Goal: Entertainment & Leisure: Consume media (video, audio)

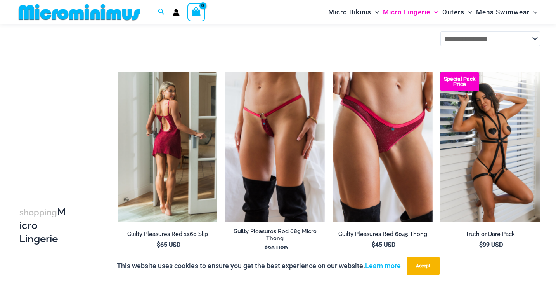
scroll to position [295, 0]
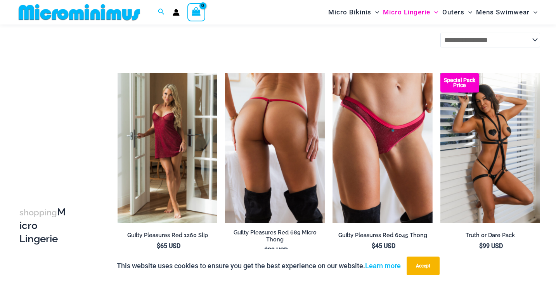
click at [278, 116] on img at bounding box center [275, 148] width 100 height 150
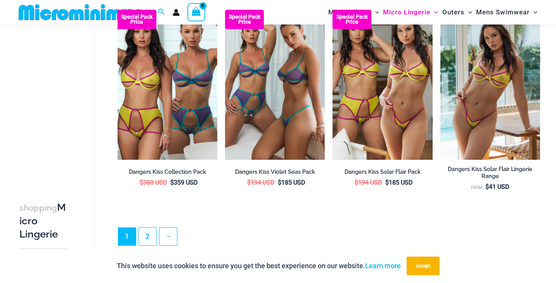
scroll to position [1719, 0]
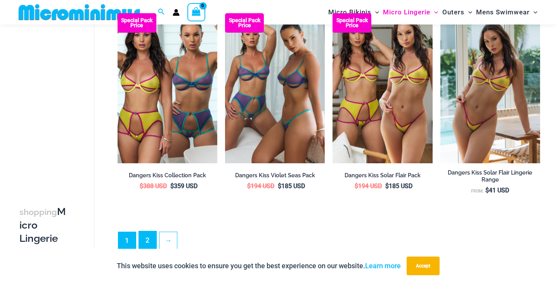
click at [145, 242] on link "2" at bounding box center [147, 240] width 17 height 18
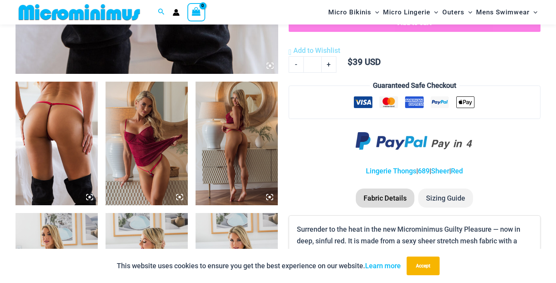
scroll to position [399, 0]
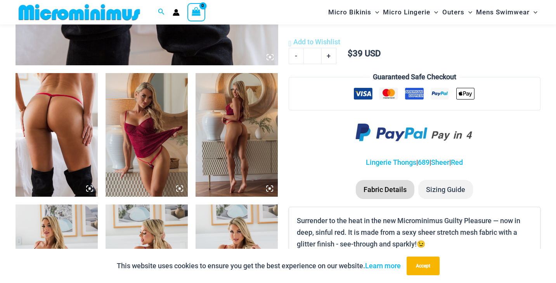
click at [71, 115] on img at bounding box center [57, 134] width 82 height 123
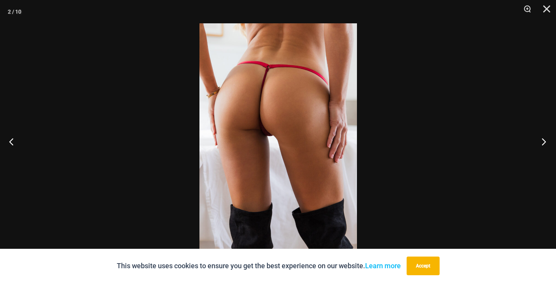
click at [542, 143] on button "Next" at bounding box center [541, 141] width 29 height 39
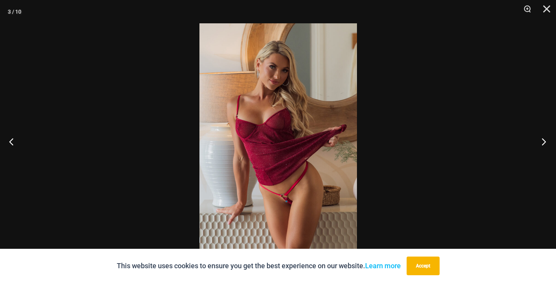
click at [542, 143] on button "Next" at bounding box center [541, 141] width 29 height 39
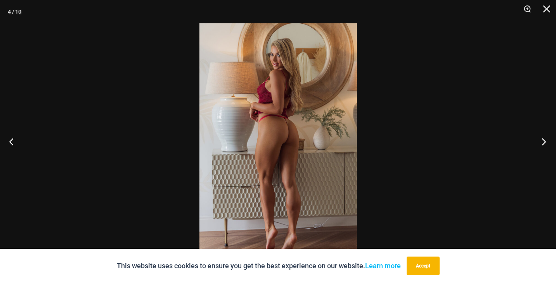
click at [542, 143] on button "Next" at bounding box center [541, 141] width 29 height 39
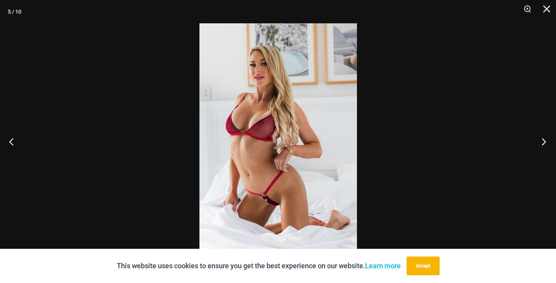
click at [542, 143] on button "Next" at bounding box center [541, 141] width 29 height 39
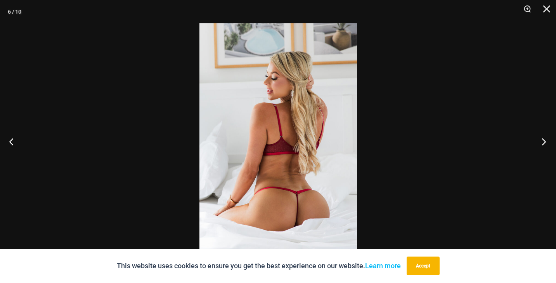
click at [542, 143] on button "Next" at bounding box center [541, 141] width 29 height 39
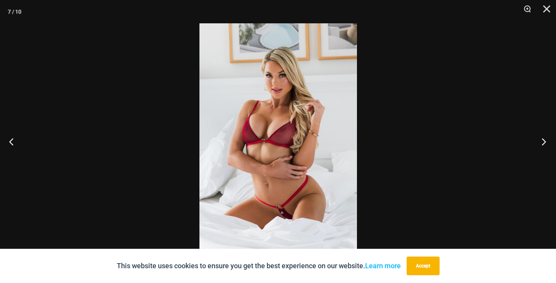
click at [542, 143] on button "Next" at bounding box center [541, 141] width 29 height 39
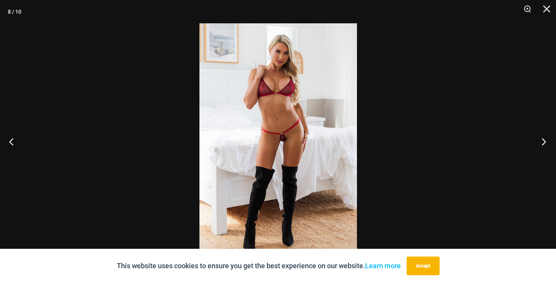
click at [542, 143] on button "Next" at bounding box center [541, 141] width 29 height 39
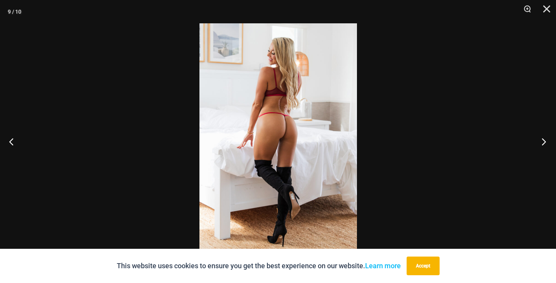
click at [542, 143] on button "Next" at bounding box center [541, 141] width 29 height 39
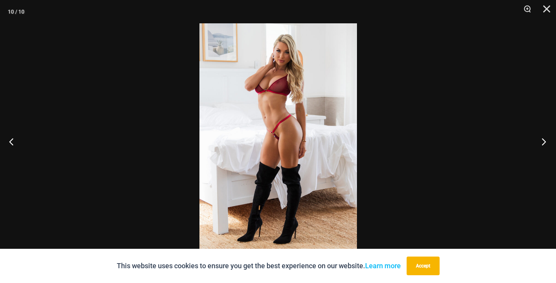
click at [542, 143] on button "Next" at bounding box center [541, 141] width 29 height 39
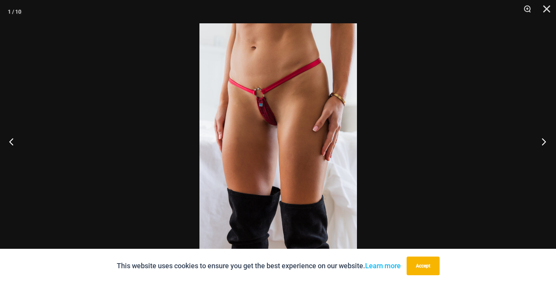
click at [542, 143] on button "Next" at bounding box center [541, 141] width 29 height 39
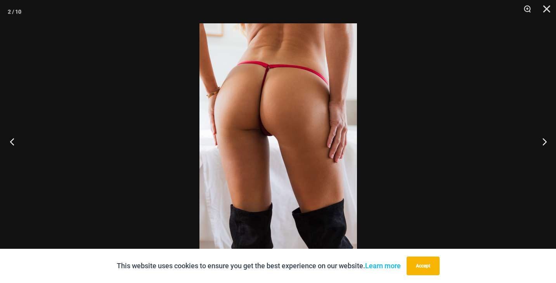
click at [11, 143] on button "Previous" at bounding box center [14, 141] width 29 height 39
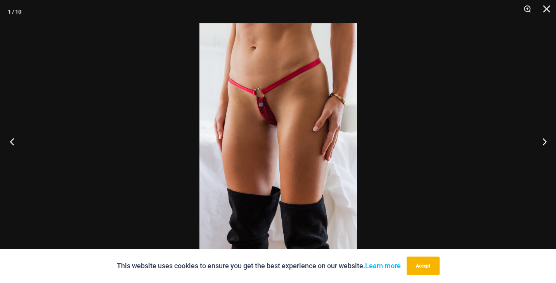
click at [11, 143] on button "Previous" at bounding box center [14, 141] width 29 height 39
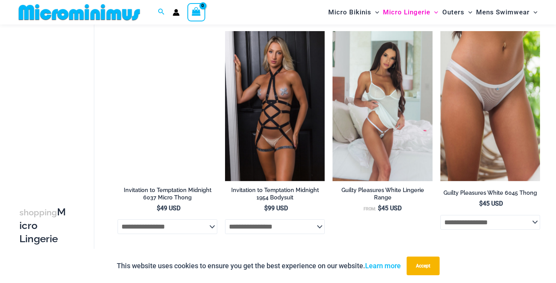
scroll to position [742, 0]
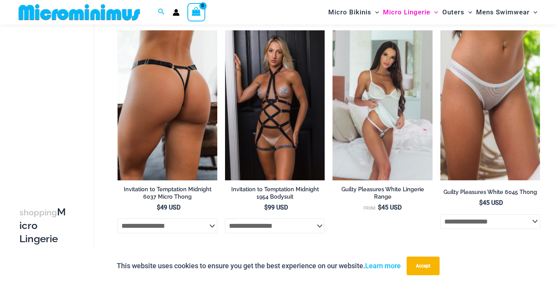
click at [181, 129] on img at bounding box center [168, 105] width 100 height 150
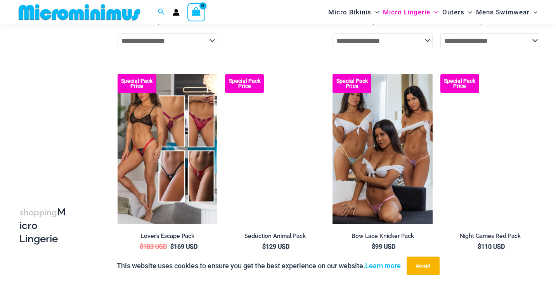
scroll to position [1608, 0]
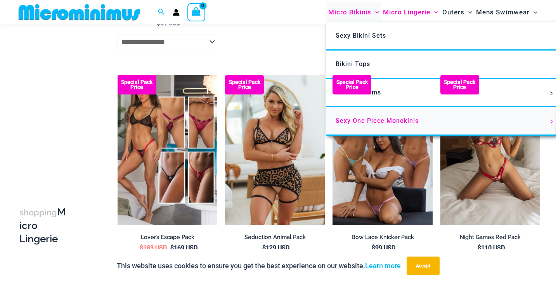
click at [372, 123] on span "Sexy One Piece Monokinis" at bounding box center [377, 120] width 83 height 7
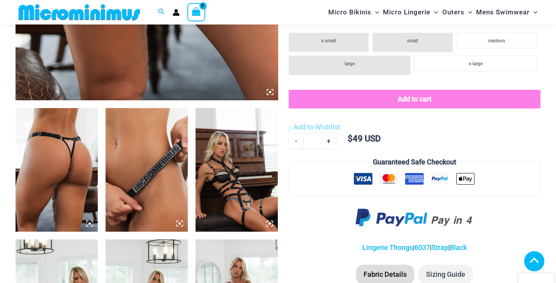
scroll to position [366, 0]
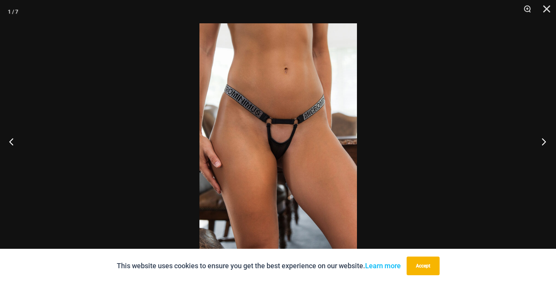
click at [544, 143] on button "Next" at bounding box center [541, 141] width 29 height 39
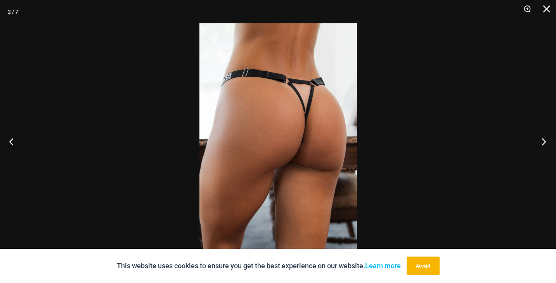
click at [544, 143] on button "Next" at bounding box center [541, 141] width 29 height 39
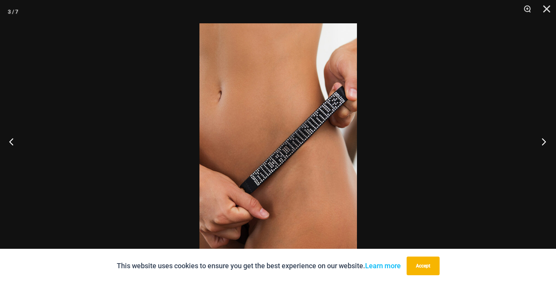
click at [544, 143] on button "Next" at bounding box center [541, 141] width 29 height 39
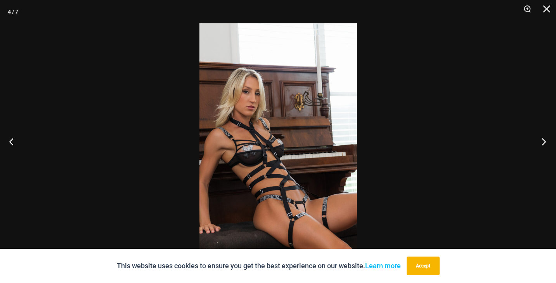
click at [544, 143] on button "Next" at bounding box center [541, 141] width 29 height 39
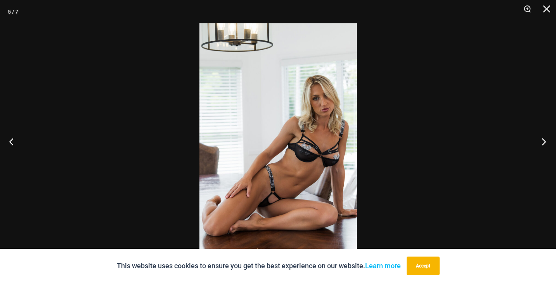
click at [544, 143] on button "Next" at bounding box center [541, 141] width 29 height 39
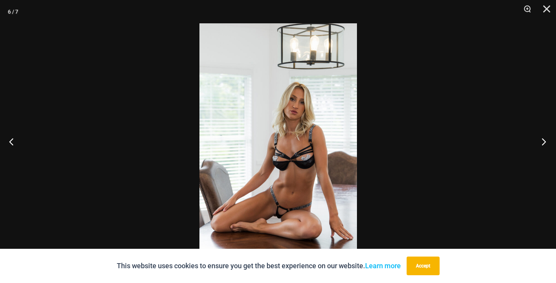
click at [544, 143] on button "Next" at bounding box center [541, 141] width 29 height 39
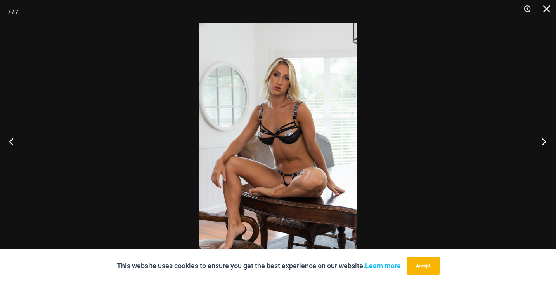
click at [544, 143] on button "Next" at bounding box center [541, 141] width 29 height 39
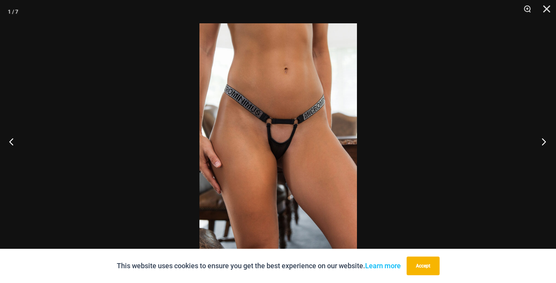
click at [544, 143] on button "Next" at bounding box center [541, 141] width 29 height 39
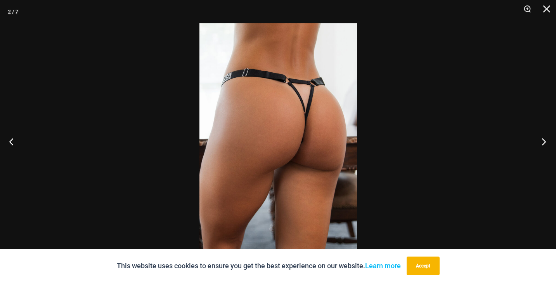
click at [544, 143] on button "Next" at bounding box center [541, 141] width 29 height 39
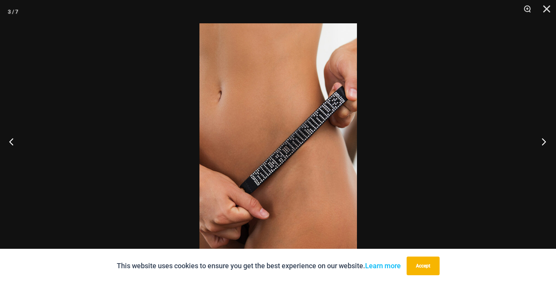
click at [544, 143] on button "Next" at bounding box center [541, 141] width 29 height 39
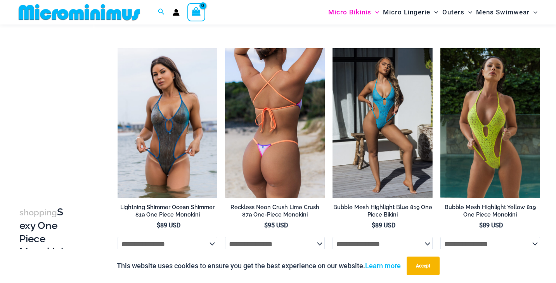
scroll to position [942, 0]
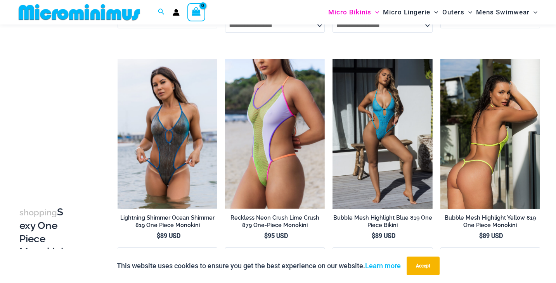
click at [493, 132] on img at bounding box center [491, 134] width 100 height 150
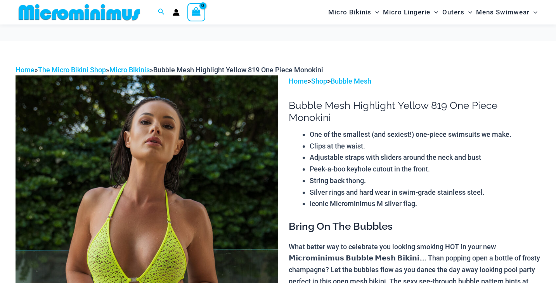
scroll to position [56, 0]
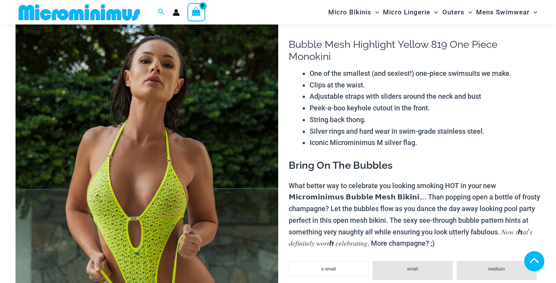
click at [155, 132] on img at bounding box center [147, 211] width 263 height 394
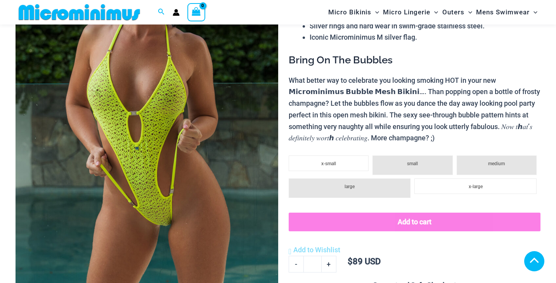
scroll to position [161, 0]
click at [170, 136] on img at bounding box center [147, 106] width 263 height 394
click at [167, 140] on img at bounding box center [147, 106] width 263 height 394
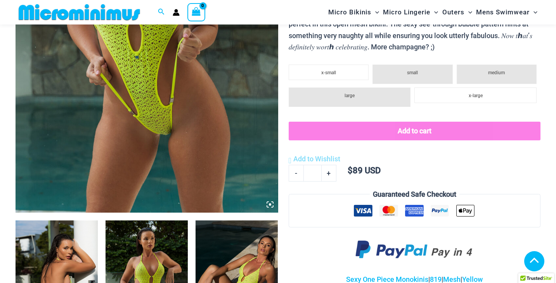
scroll to position [268, 0]
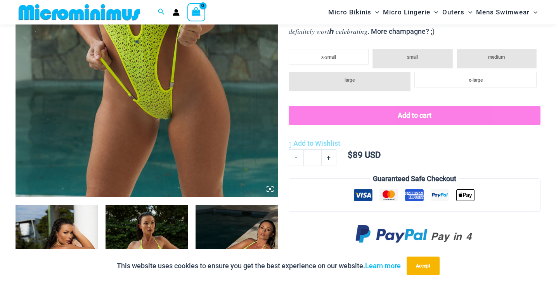
click at [269, 189] on icon at bounding box center [270, 188] width 2 height 2
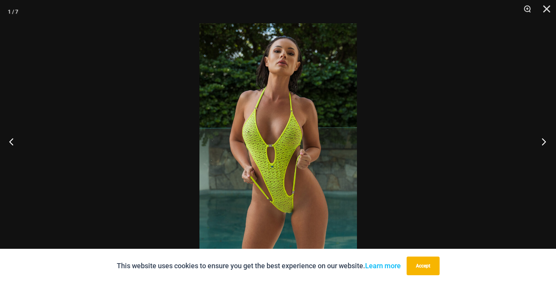
click at [544, 142] on button "Next" at bounding box center [541, 141] width 29 height 39
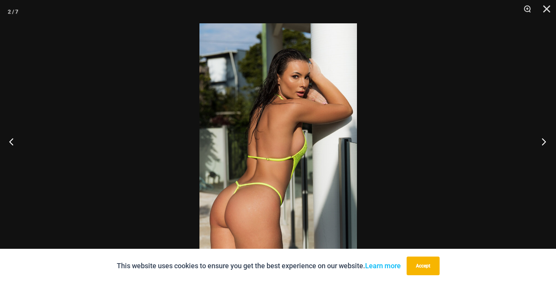
click at [544, 142] on button "Next" at bounding box center [541, 141] width 29 height 39
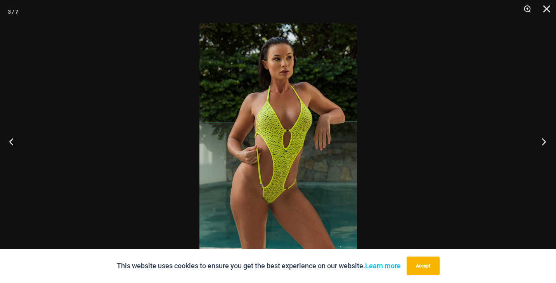
click at [544, 142] on button "Next" at bounding box center [541, 141] width 29 height 39
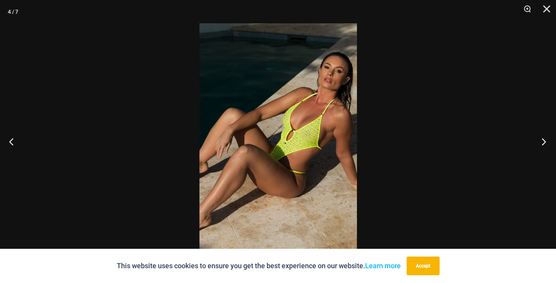
click at [544, 142] on button "Next" at bounding box center [541, 141] width 29 height 39
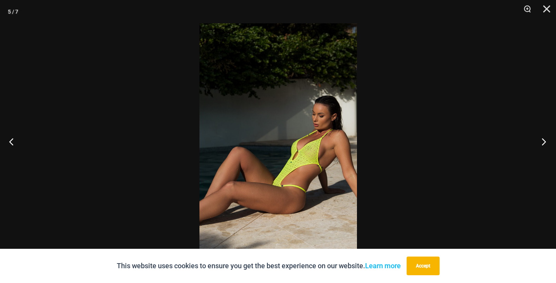
click at [544, 142] on button "Next" at bounding box center [541, 141] width 29 height 39
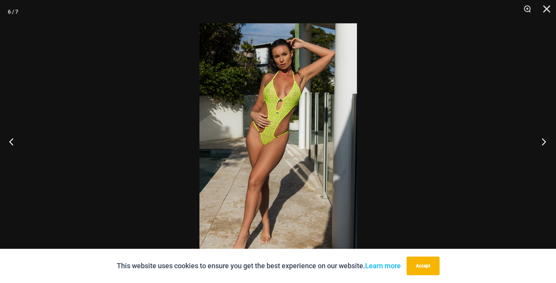
click at [544, 142] on button "Next" at bounding box center [541, 141] width 29 height 39
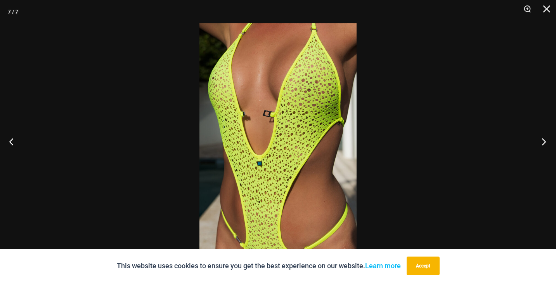
click at [544, 142] on button "Next" at bounding box center [541, 141] width 29 height 39
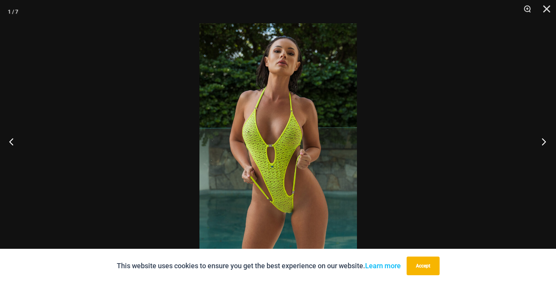
click at [544, 142] on button "Next" at bounding box center [541, 141] width 29 height 39
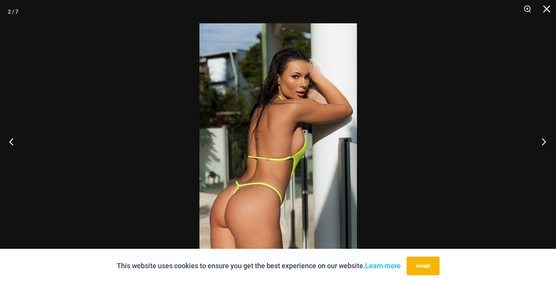
click at [544, 142] on button "Next" at bounding box center [541, 141] width 29 height 39
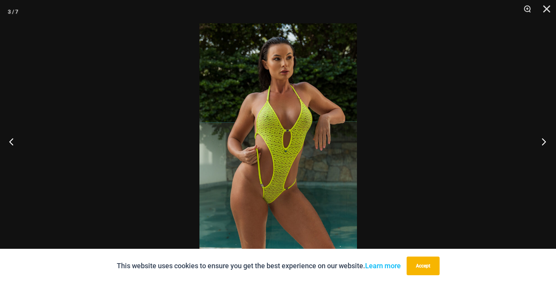
click at [544, 142] on button "Next" at bounding box center [541, 141] width 29 height 39
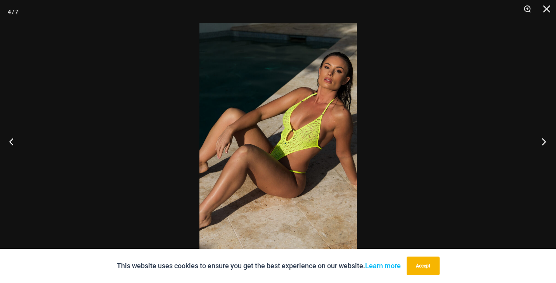
click at [544, 142] on button "Next" at bounding box center [541, 141] width 29 height 39
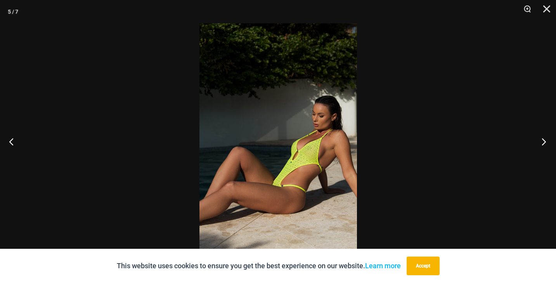
click at [544, 142] on button "Next" at bounding box center [541, 141] width 29 height 39
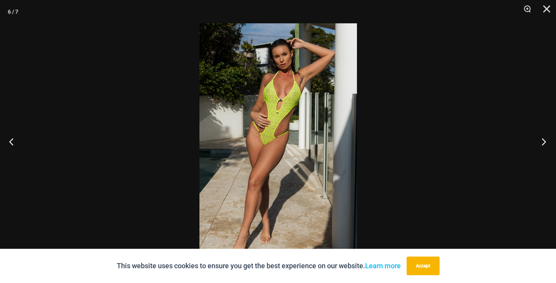
click at [544, 142] on button "Next" at bounding box center [541, 141] width 29 height 39
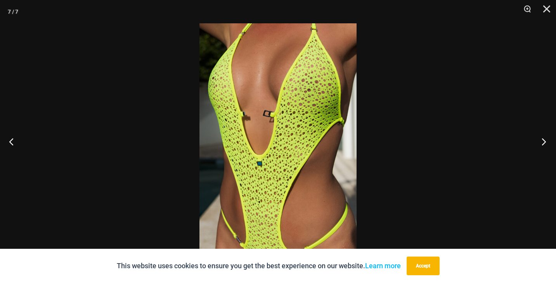
click at [544, 142] on button "Next" at bounding box center [541, 141] width 29 height 39
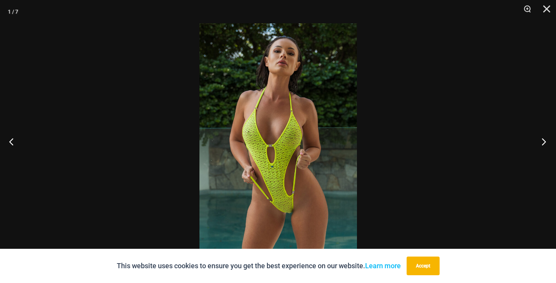
click at [544, 142] on button "Next" at bounding box center [541, 141] width 29 height 39
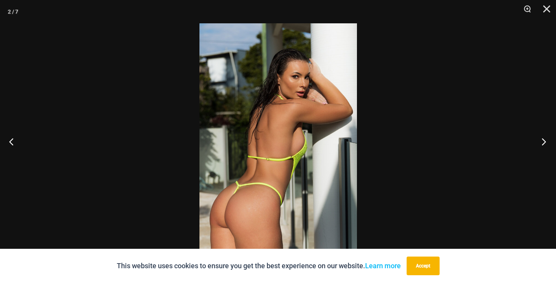
click at [542, 142] on button "Next" at bounding box center [541, 141] width 29 height 39
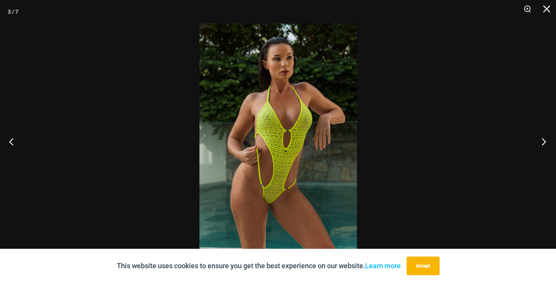
click at [543, 141] on button "Next" at bounding box center [541, 141] width 29 height 39
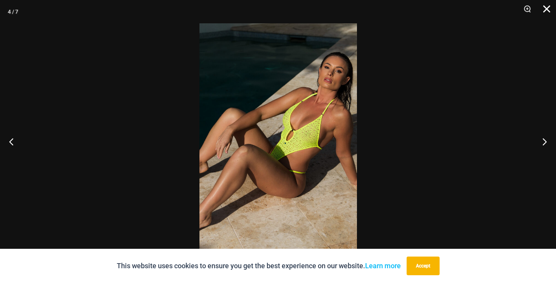
click at [548, 5] on button "Close" at bounding box center [543, 11] width 19 height 23
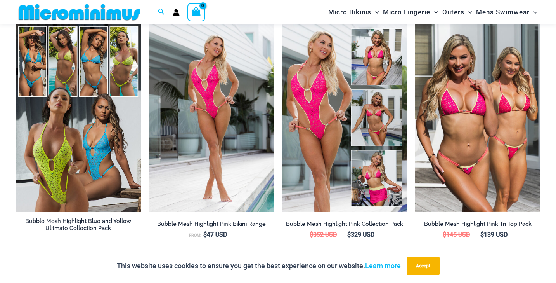
scroll to position [979, 0]
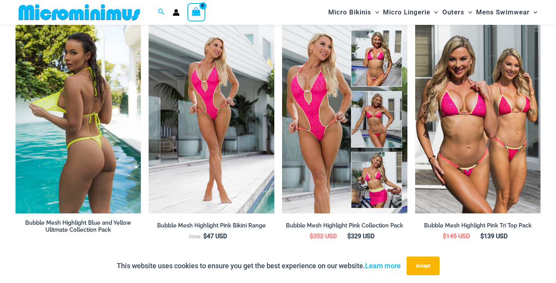
click at [96, 147] on img at bounding box center [78, 119] width 125 height 188
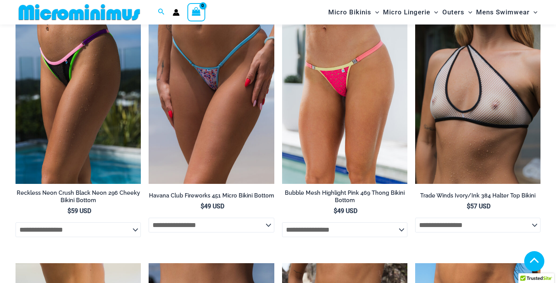
scroll to position [1873, 0]
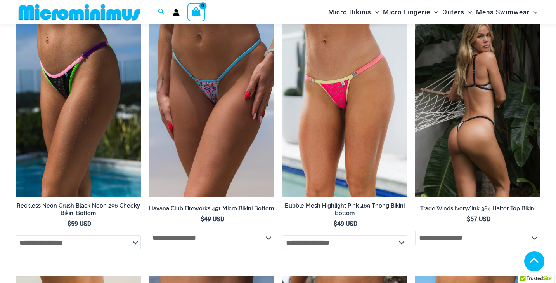
click at [460, 150] on img at bounding box center [477, 102] width 125 height 188
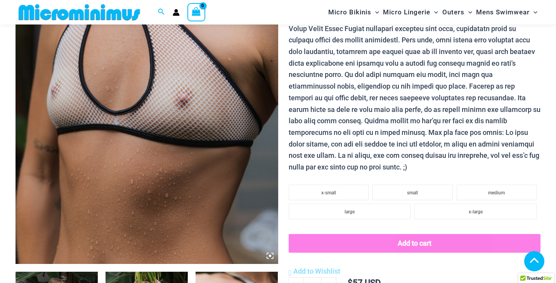
click at [269, 256] on icon at bounding box center [270, 255] width 2 height 2
click at [269, 253] on icon at bounding box center [270, 255] width 7 height 7
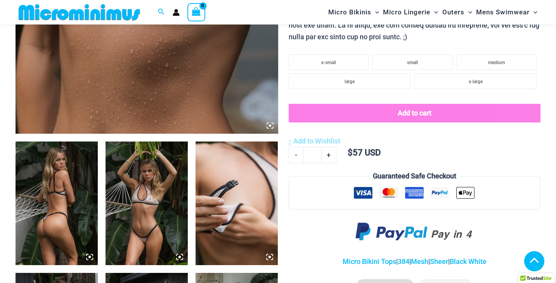
scroll to position [336, 0]
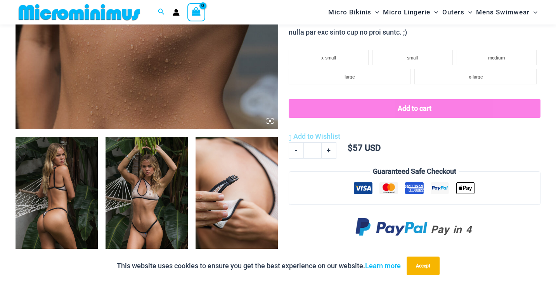
click at [63, 227] on img at bounding box center [57, 198] width 82 height 123
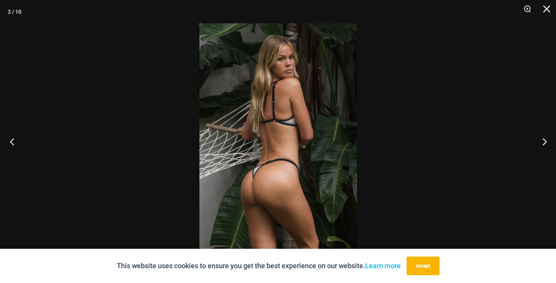
click at [9, 144] on button "Previous" at bounding box center [14, 141] width 29 height 39
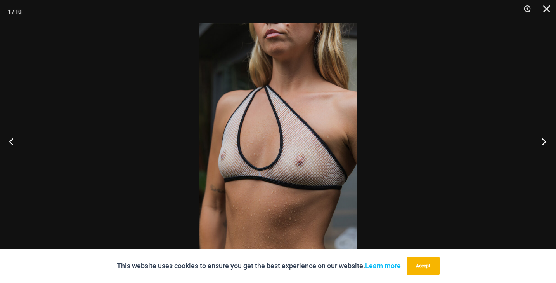
click at [545, 139] on button "Next" at bounding box center [541, 141] width 29 height 39
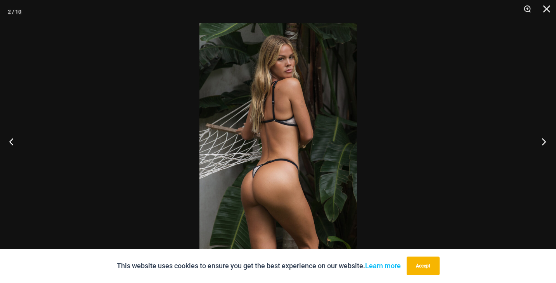
click at [544, 139] on button "Next" at bounding box center [541, 141] width 29 height 39
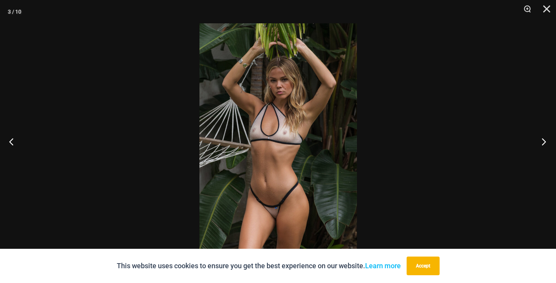
click at [544, 139] on button "Next" at bounding box center [541, 141] width 29 height 39
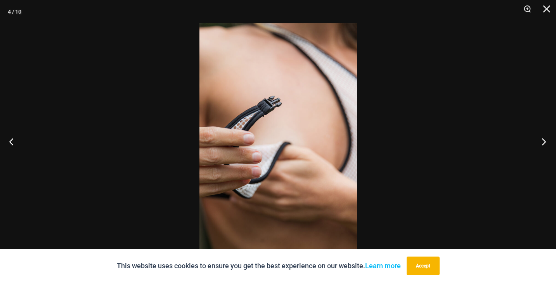
click at [544, 139] on button "Next" at bounding box center [541, 141] width 29 height 39
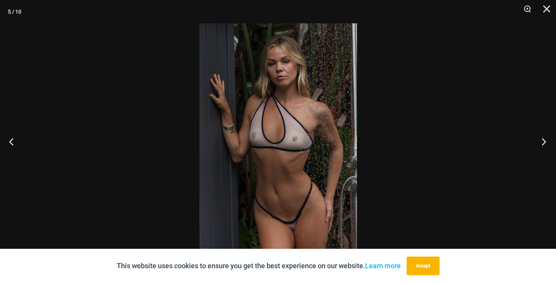
click at [544, 139] on button "Next" at bounding box center [541, 141] width 29 height 39
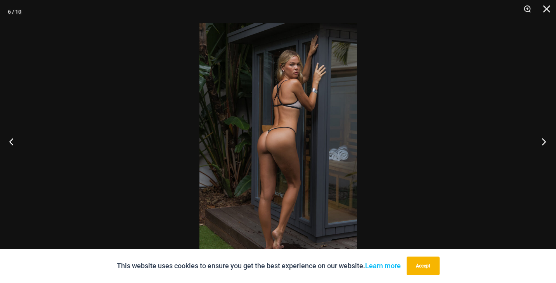
click at [544, 139] on button "Next" at bounding box center [541, 141] width 29 height 39
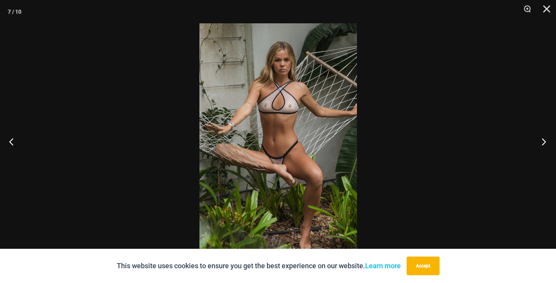
click at [544, 139] on button "Next" at bounding box center [541, 141] width 29 height 39
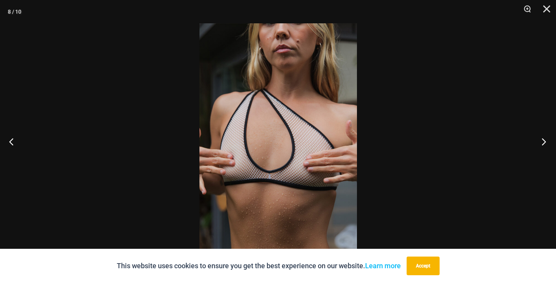
click at [544, 139] on button "Next" at bounding box center [541, 141] width 29 height 39
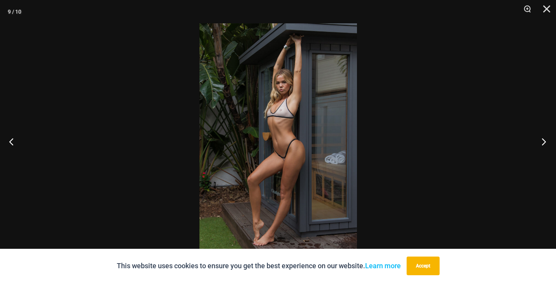
click at [544, 139] on button "Next" at bounding box center [541, 141] width 29 height 39
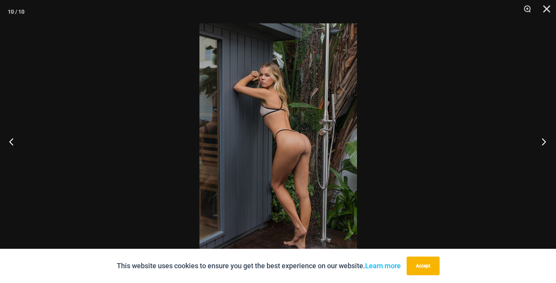
click at [544, 139] on button "Next" at bounding box center [541, 141] width 29 height 39
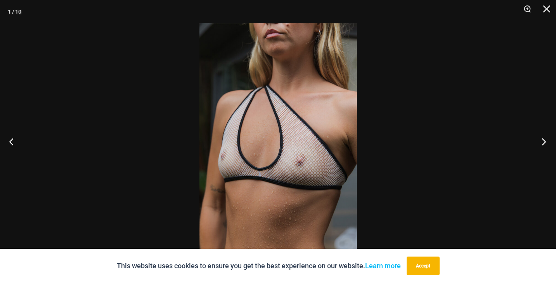
click at [544, 139] on button "Next" at bounding box center [541, 141] width 29 height 39
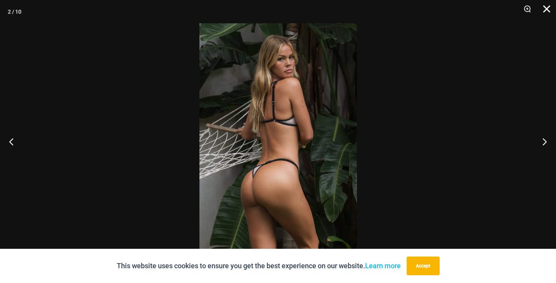
click at [546, 6] on button "Close" at bounding box center [543, 11] width 19 height 23
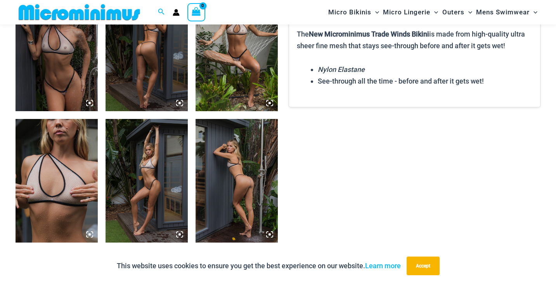
scroll to position [616, 0]
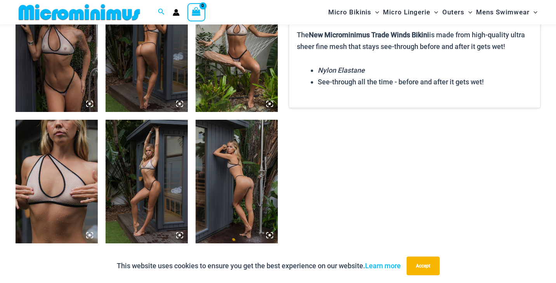
click at [143, 160] on img at bounding box center [147, 181] width 82 height 123
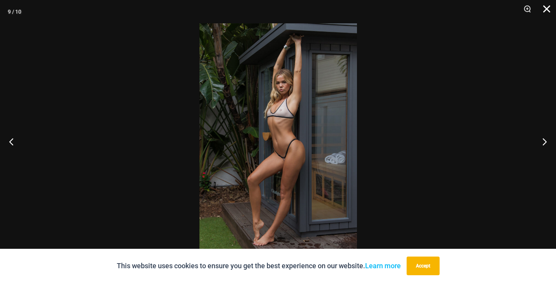
click at [545, 9] on button "Close" at bounding box center [543, 11] width 19 height 23
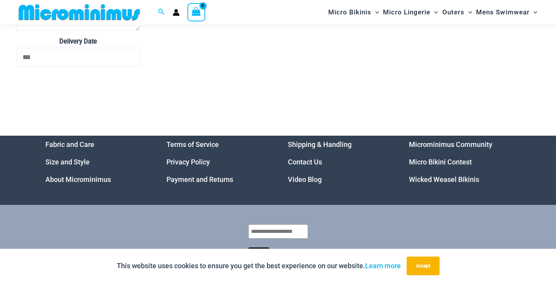
scroll to position [2798, 0]
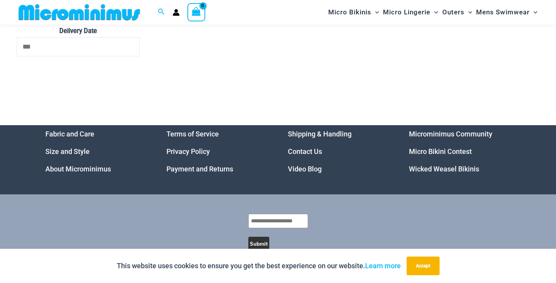
click at [298, 170] on link "Video Blog" at bounding box center [305, 169] width 34 height 8
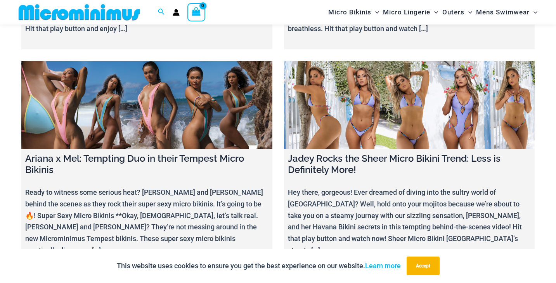
scroll to position [1695, 0]
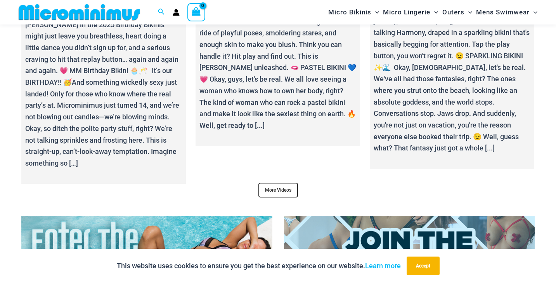
scroll to position [2843, 0]
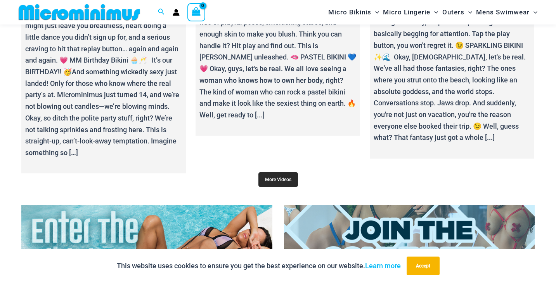
click at [266, 172] on link "More Videos" at bounding box center [278, 179] width 40 height 15
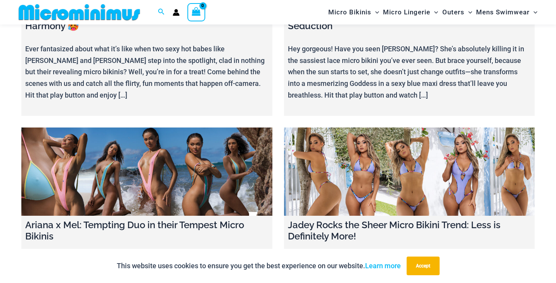
scroll to position [1820, 0]
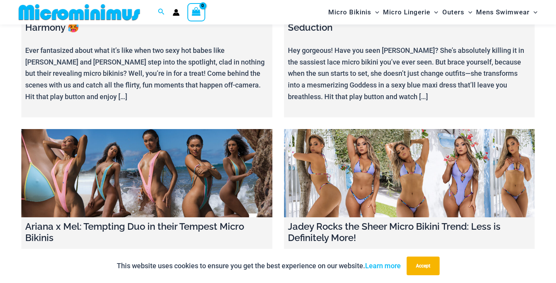
click at [164, 151] on link at bounding box center [146, 173] width 251 height 88
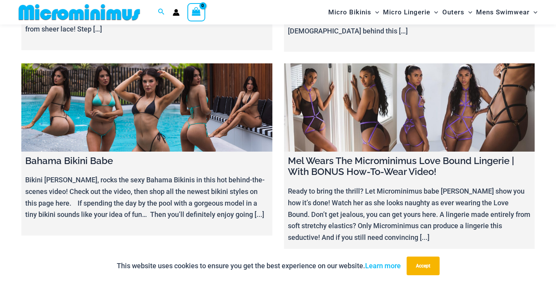
scroll to position [7932, 0]
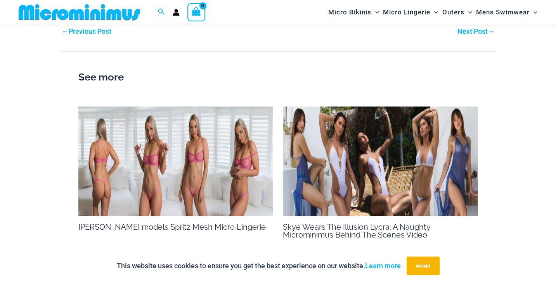
scroll to position [858, 0]
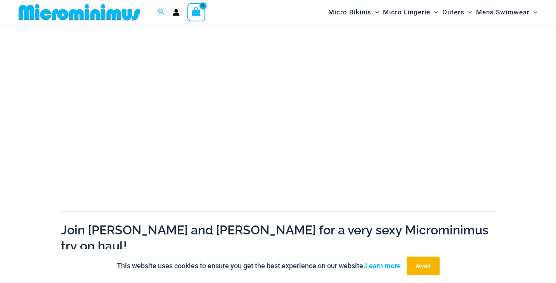
scroll to position [118, 0]
